Goal: Task Accomplishment & Management: Use online tool/utility

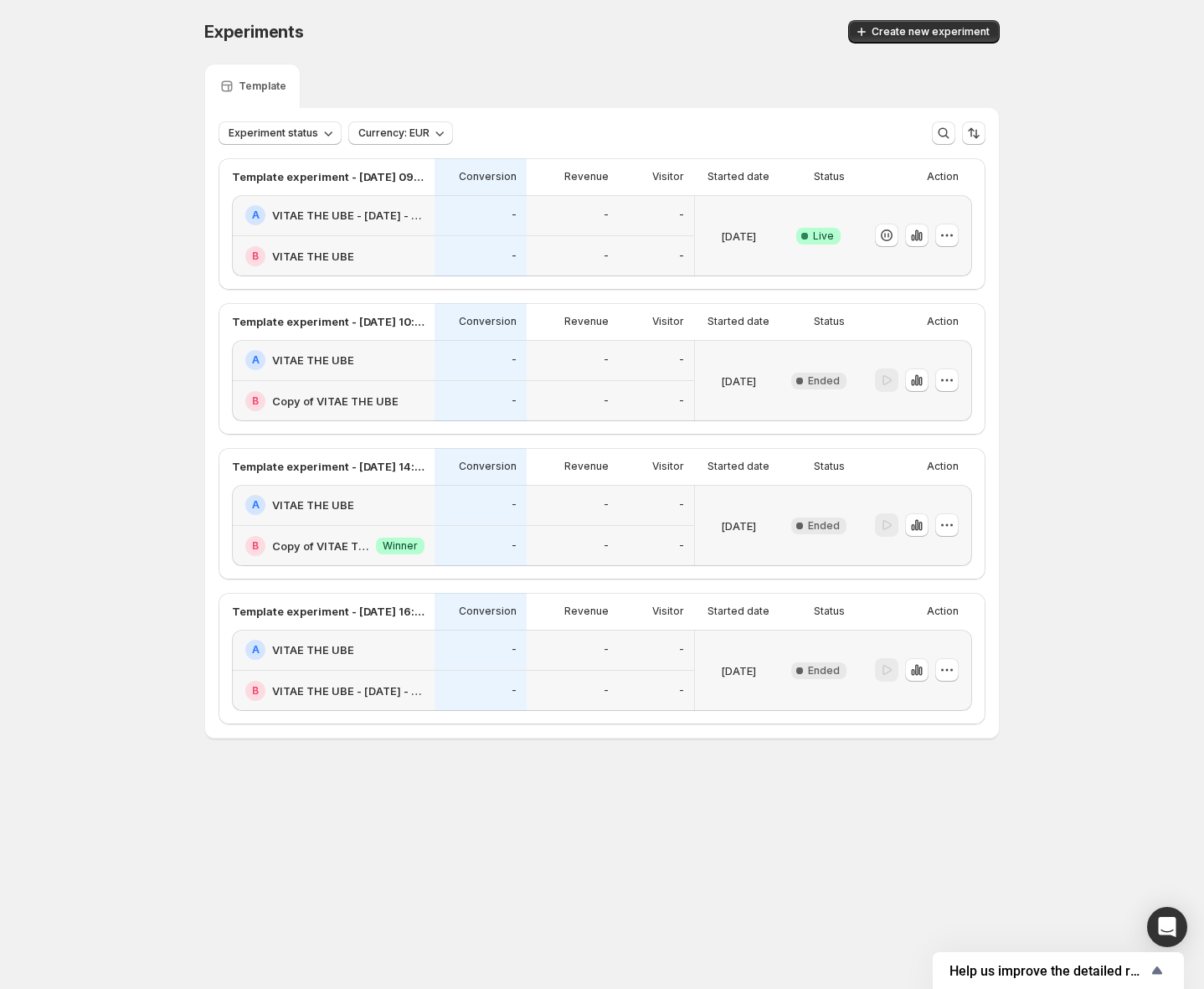
click at [789, 239] on div "Success Complete Live" at bounding box center [818, 235] width 73 height 81
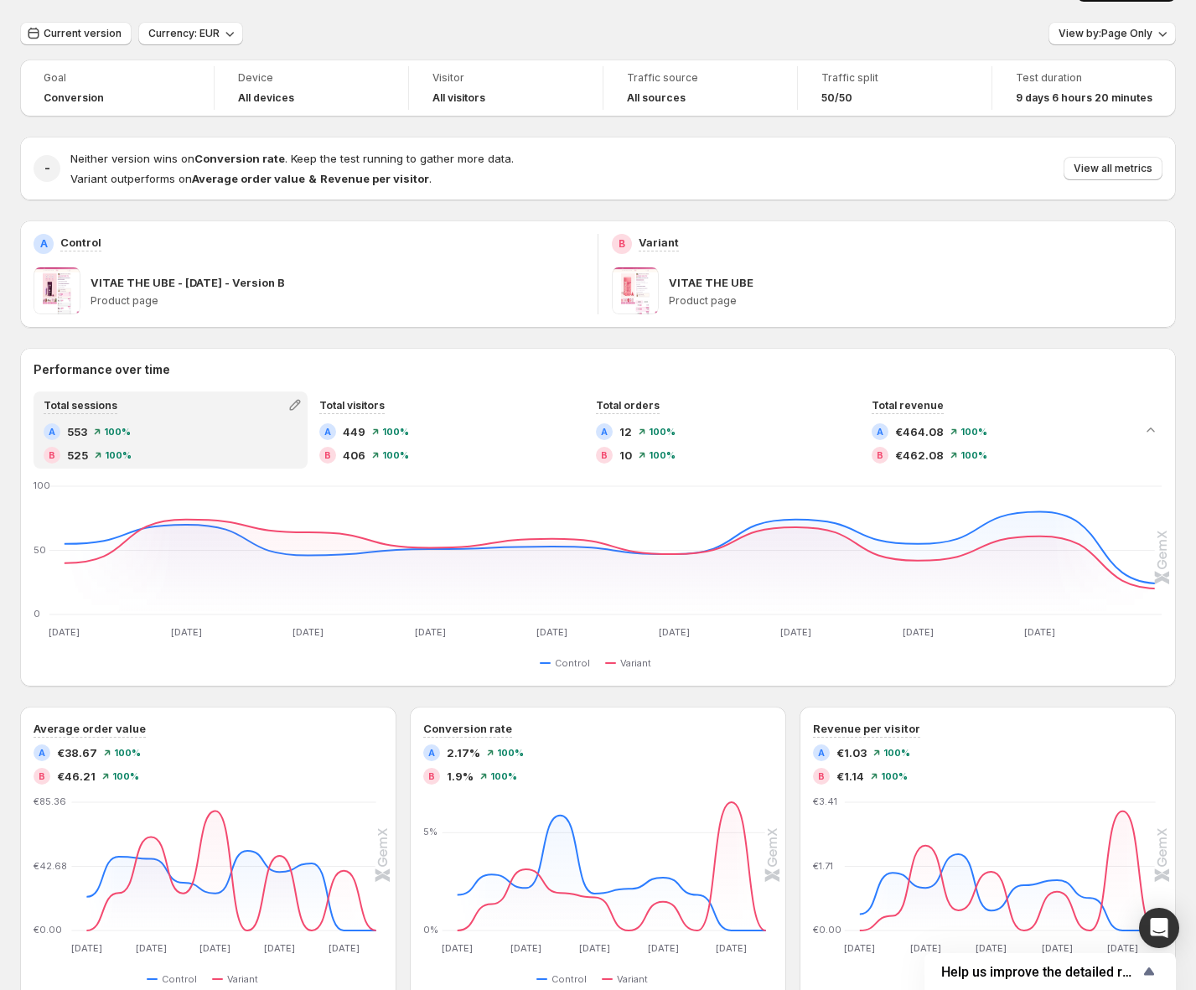
scroll to position [41, 0]
click at [205, 308] on p "Product page" at bounding box center [338, 301] width 494 height 13
click at [65, 294] on span at bounding box center [57, 291] width 47 height 47
click at [59, 237] on div "A Control" at bounding box center [309, 245] width 551 height 20
click at [72, 238] on p "Control" at bounding box center [80, 243] width 41 height 17
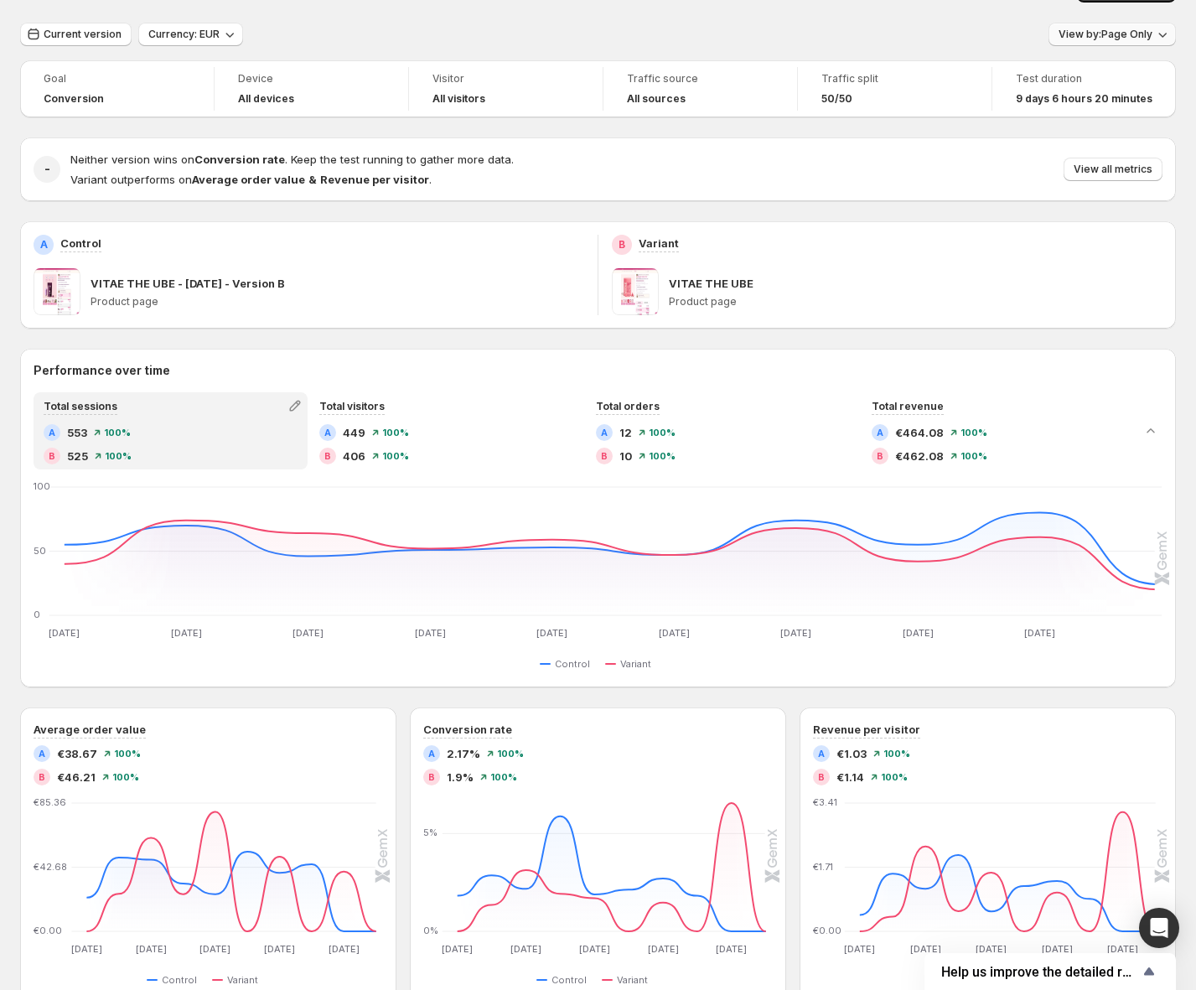
click at [1164, 38] on icon "button" at bounding box center [1162, 34] width 17 height 17
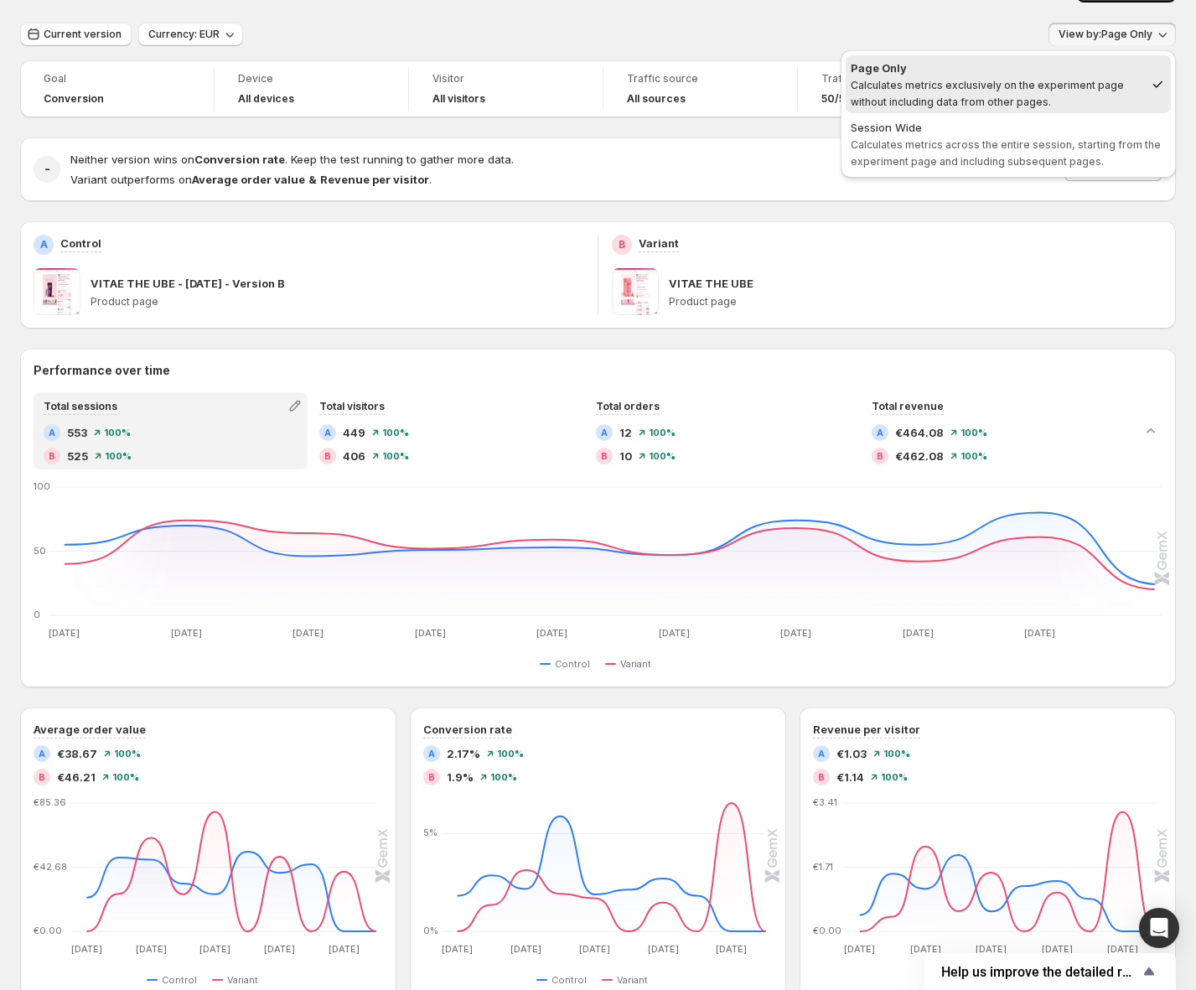
click at [791, 28] on div "Current version Currency: EUR View by: Page Only" at bounding box center [598, 35] width 1156 height 24
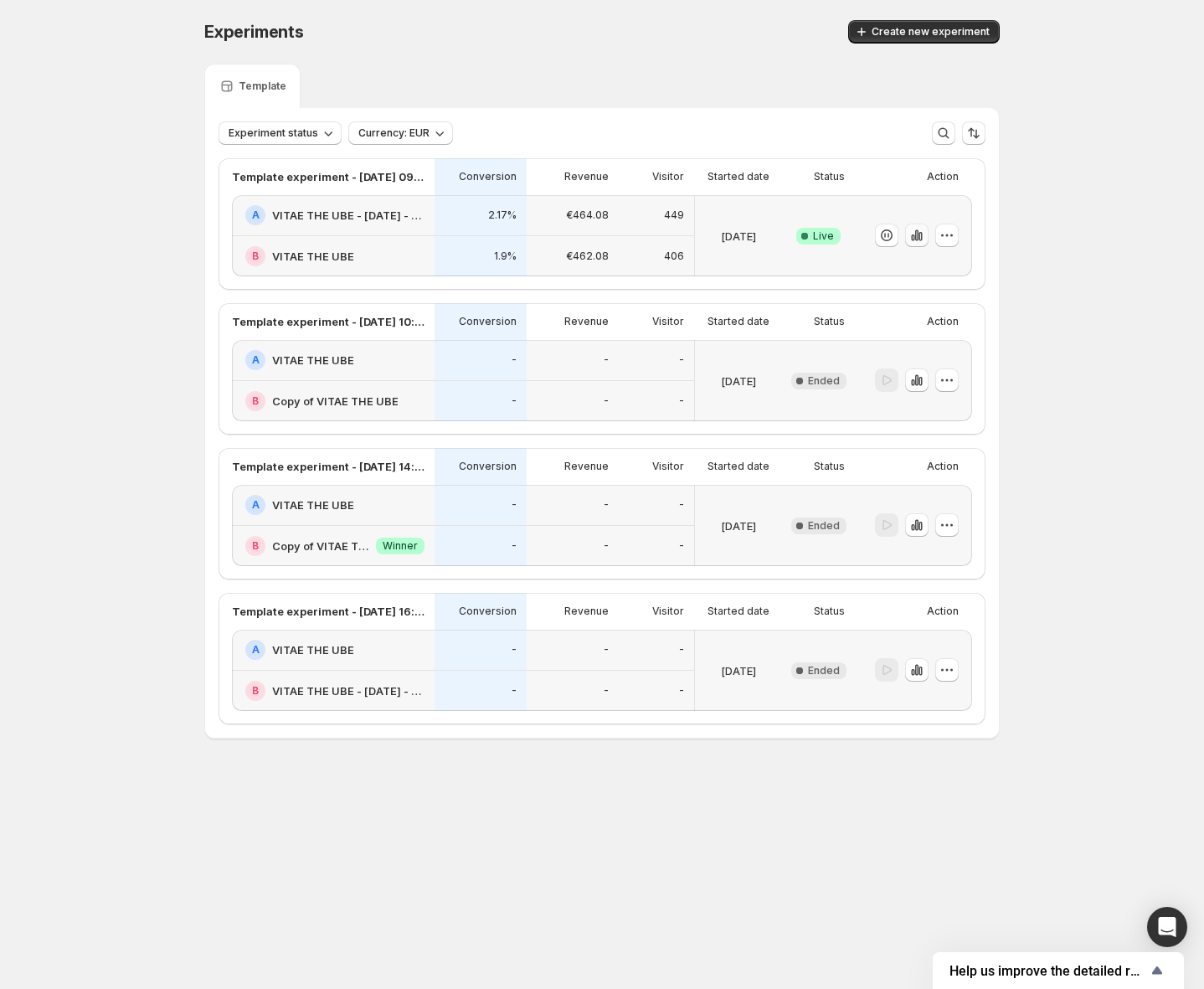
click at [924, 235] on icon "button" at bounding box center [917, 235] width 17 height 17
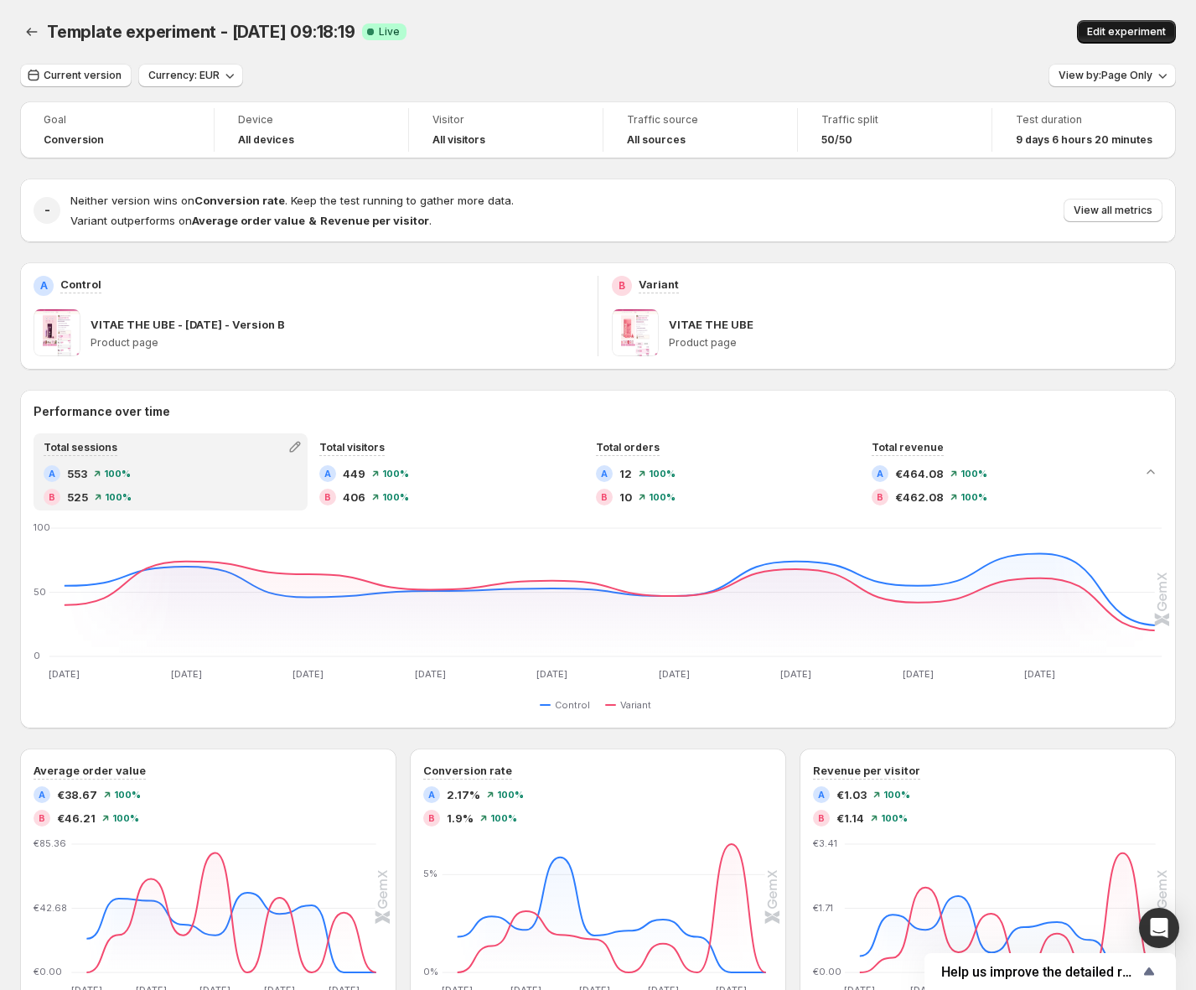
click at [1153, 34] on span "Edit experiment" at bounding box center [1126, 31] width 79 height 13
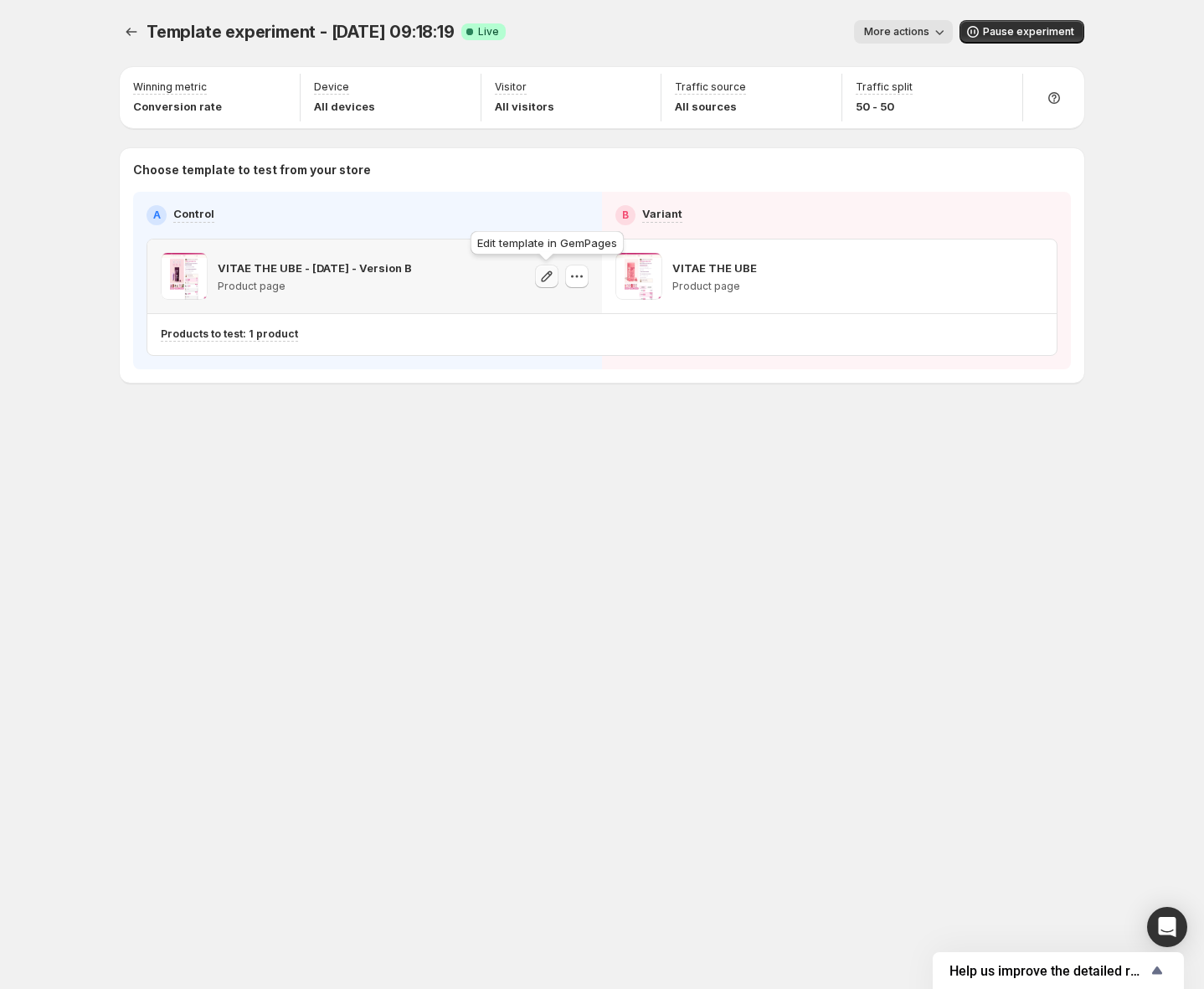
click at [545, 279] on icon "button" at bounding box center [547, 276] width 17 height 17
click at [997, 282] on icon "button" at bounding box center [1001, 276] width 17 height 17
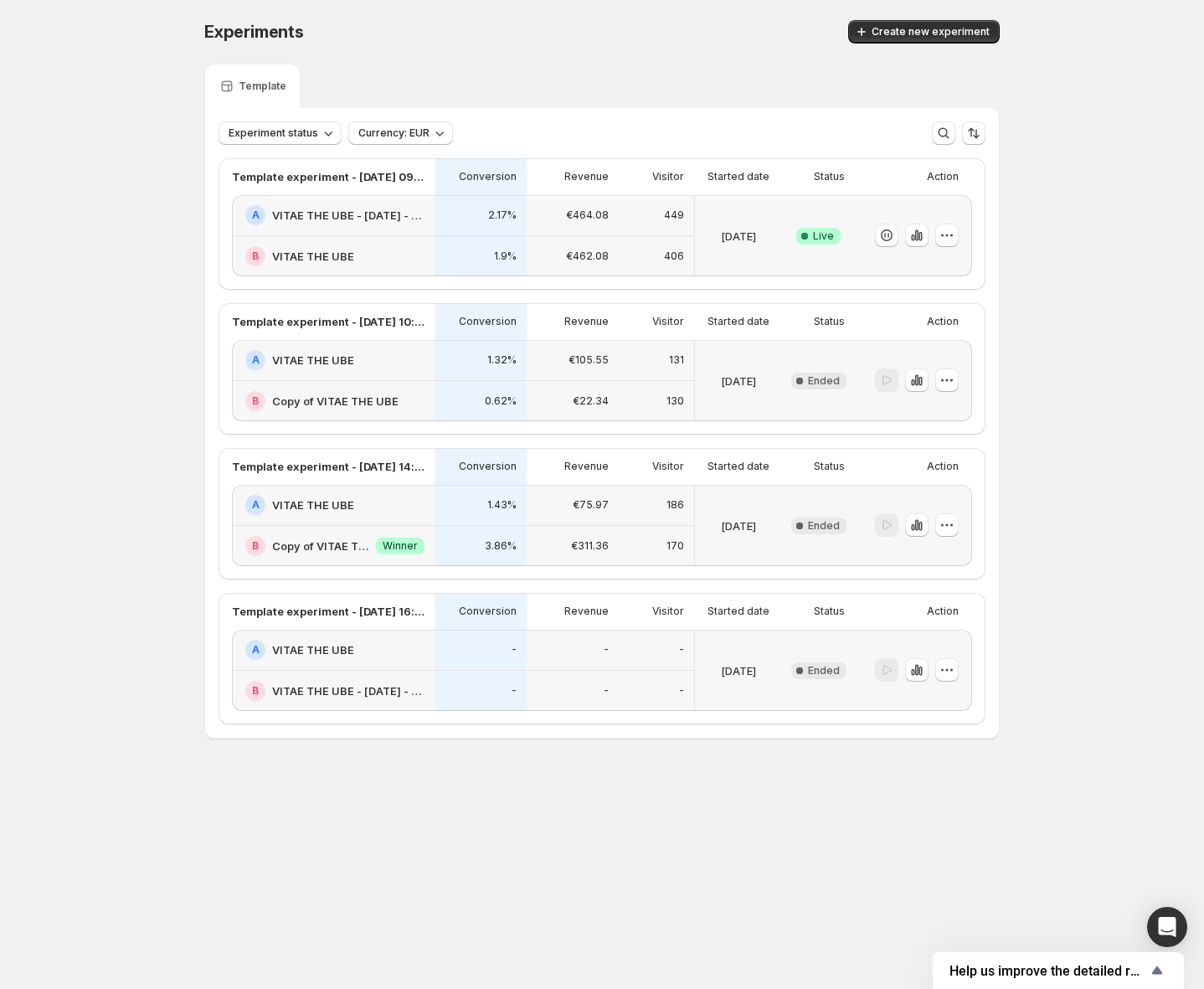
click at [835, 201] on div "Success Complete Live" at bounding box center [818, 235] width 73 height 81
